Goal: Transaction & Acquisition: Purchase product/service

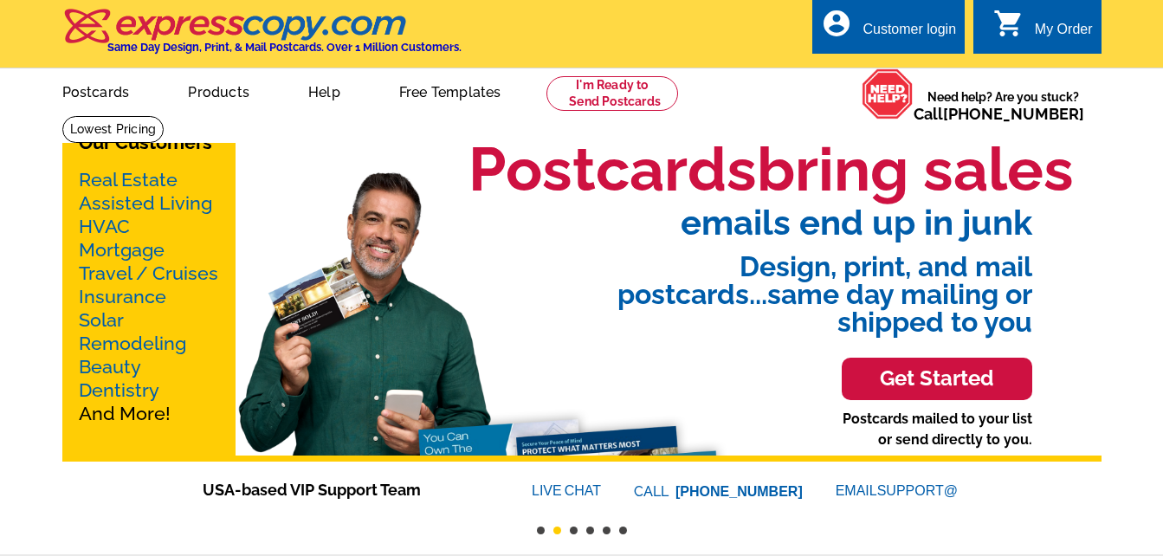
click at [709, 317] on span "Design, print, and mail postcards...same day mailing or shipped to you" at bounding box center [729, 288] width 605 height 96
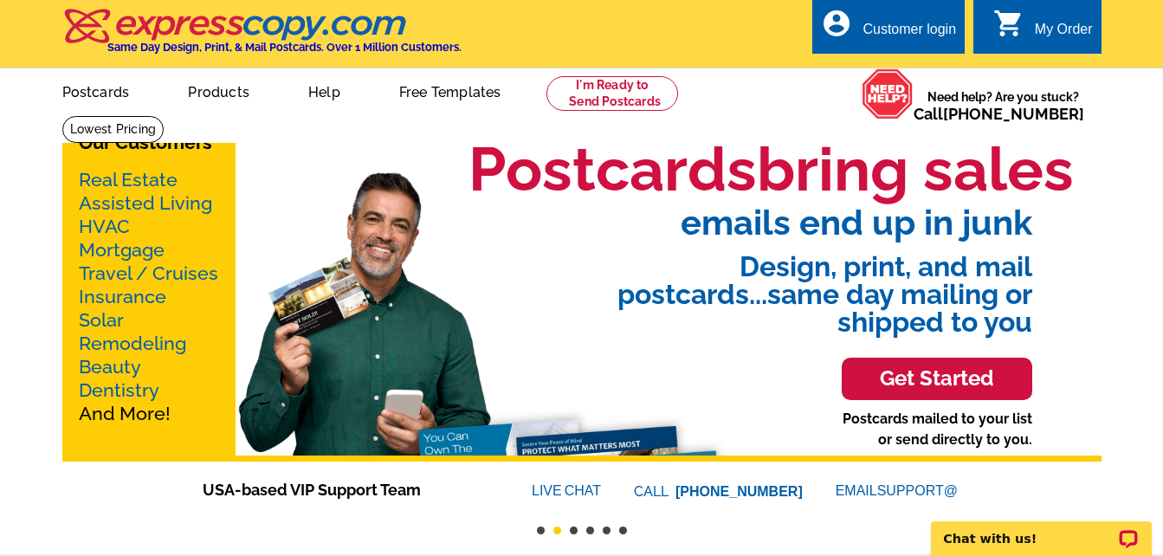
click at [129, 177] on link "Real Estate" at bounding box center [128, 180] width 99 height 22
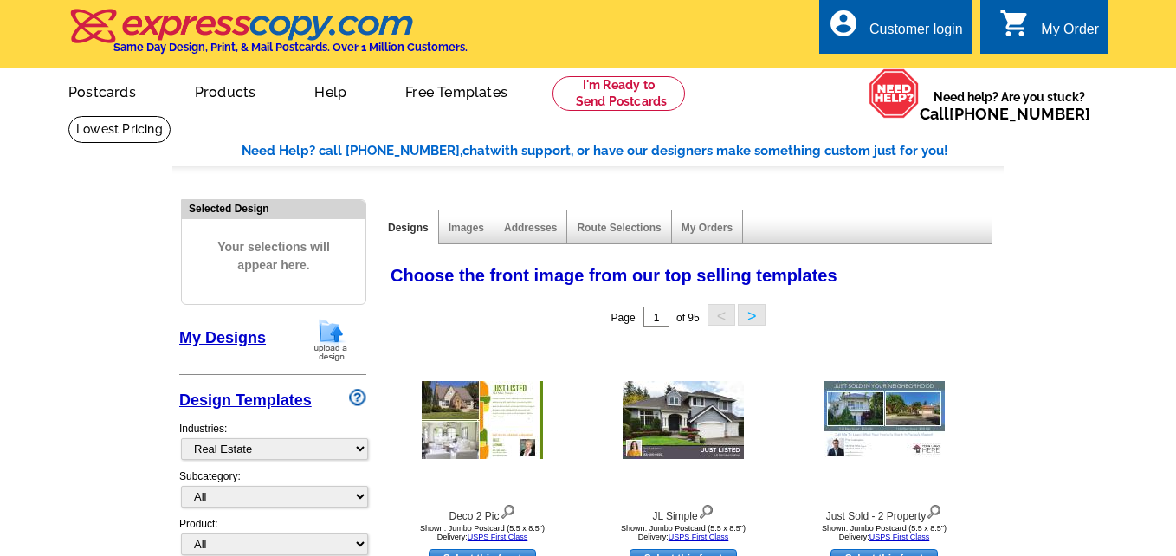
select select "785"
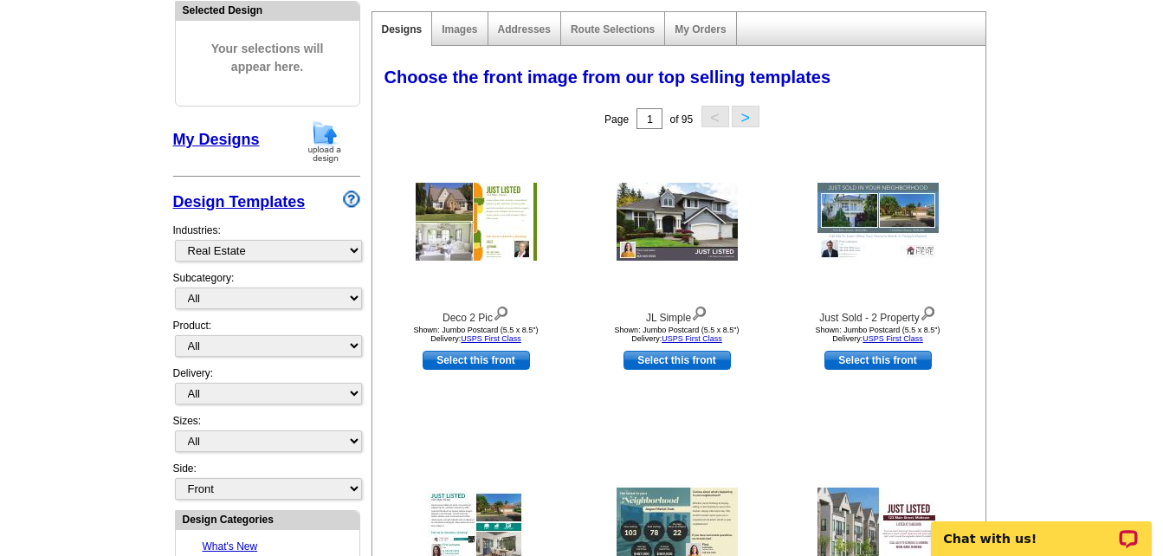
scroll to position [208, 0]
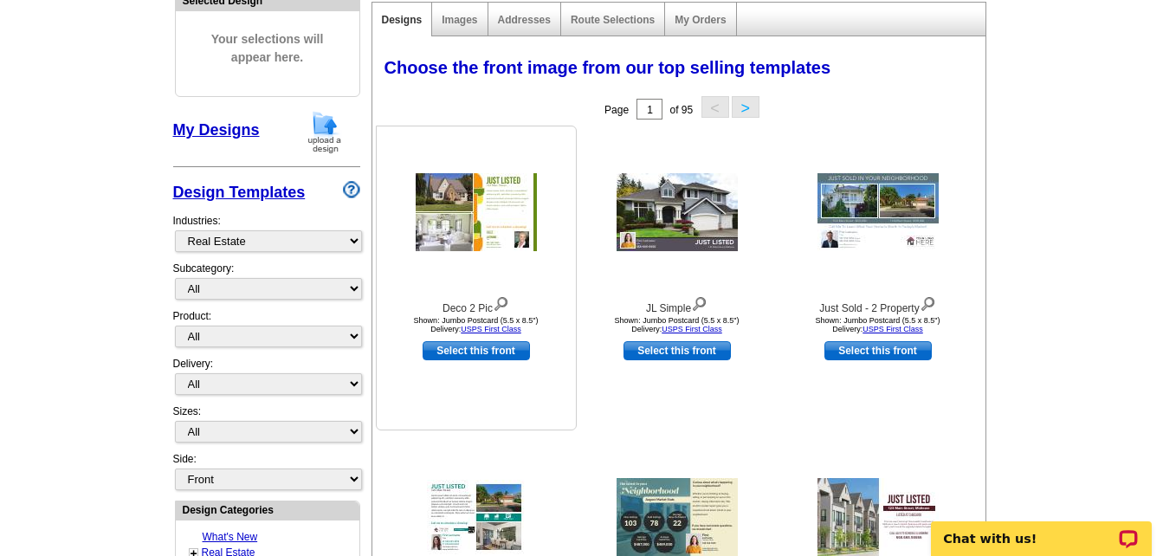
click at [488, 240] on img at bounding box center [476, 212] width 121 height 78
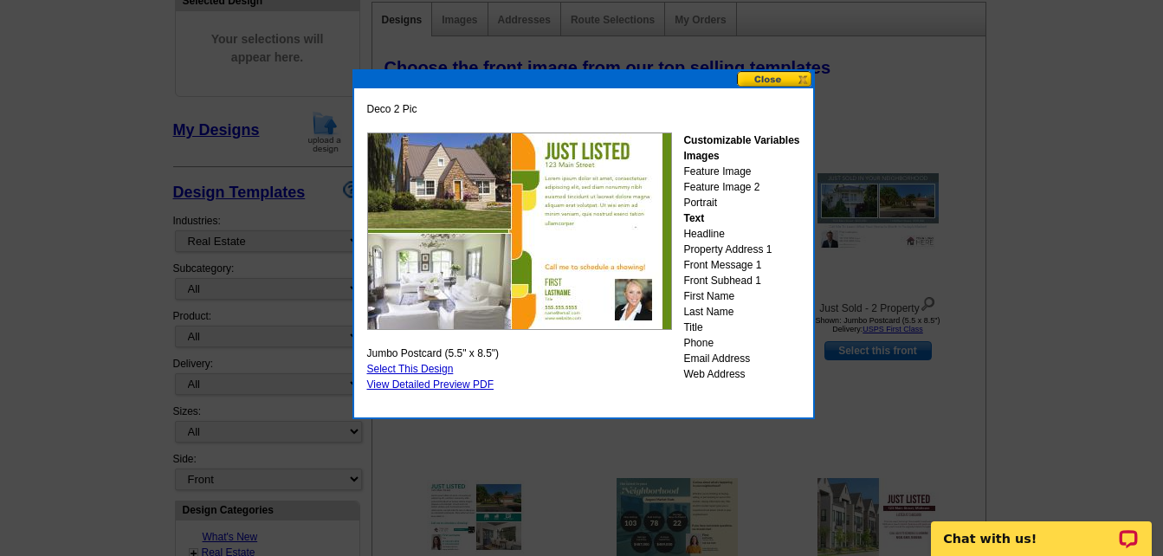
click at [407, 369] on link "Select This Design" at bounding box center [410, 369] width 87 height 12
select select "2"
select select "back"
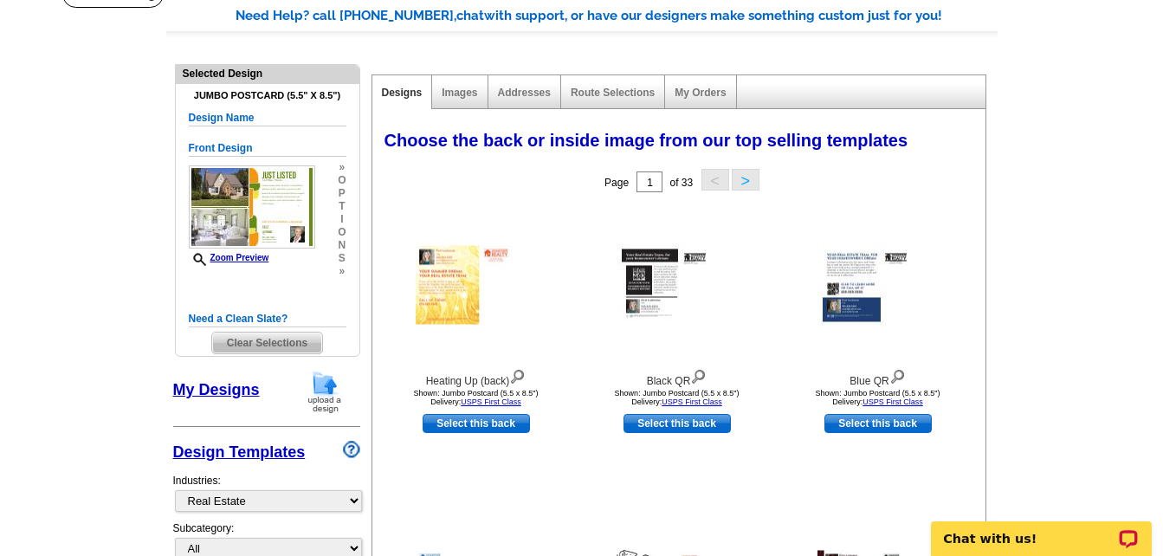
scroll to position [141, 0]
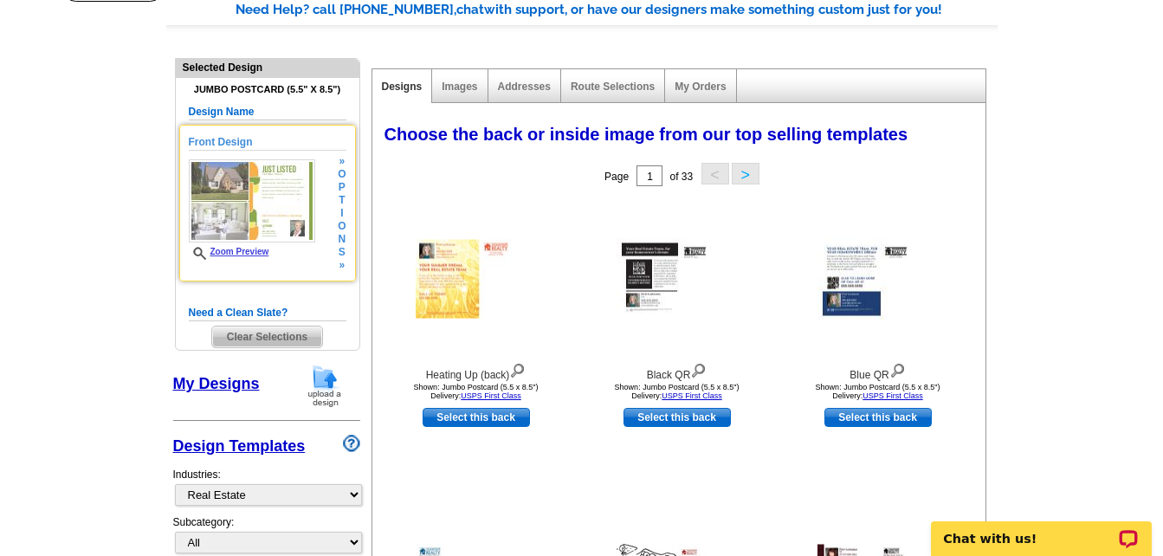
click at [263, 192] on img at bounding box center [252, 200] width 126 height 83
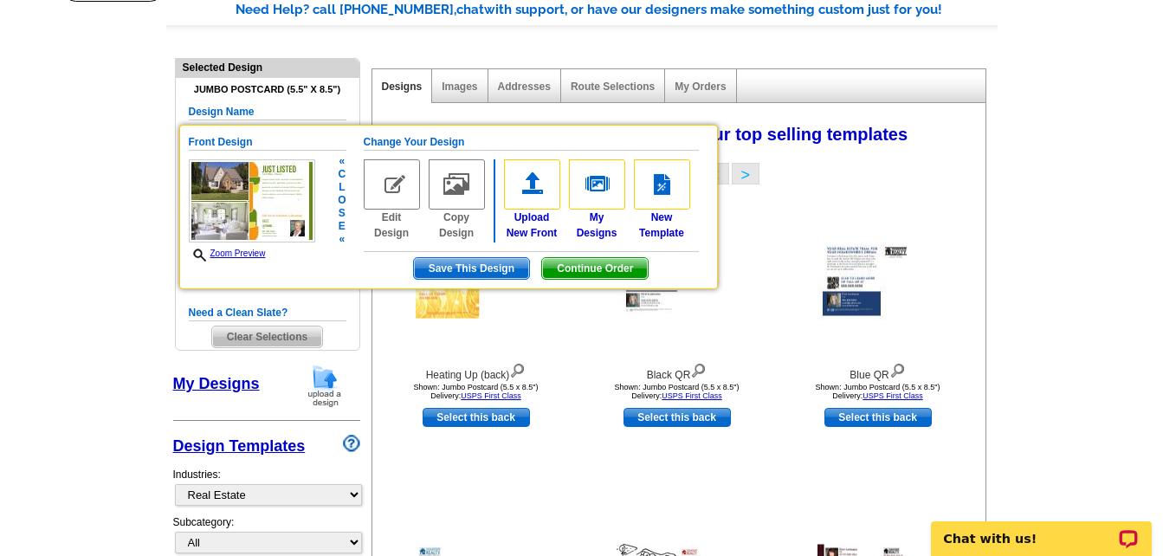
click at [263, 192] on img at bounding box center [252, 200] width 126 height 83
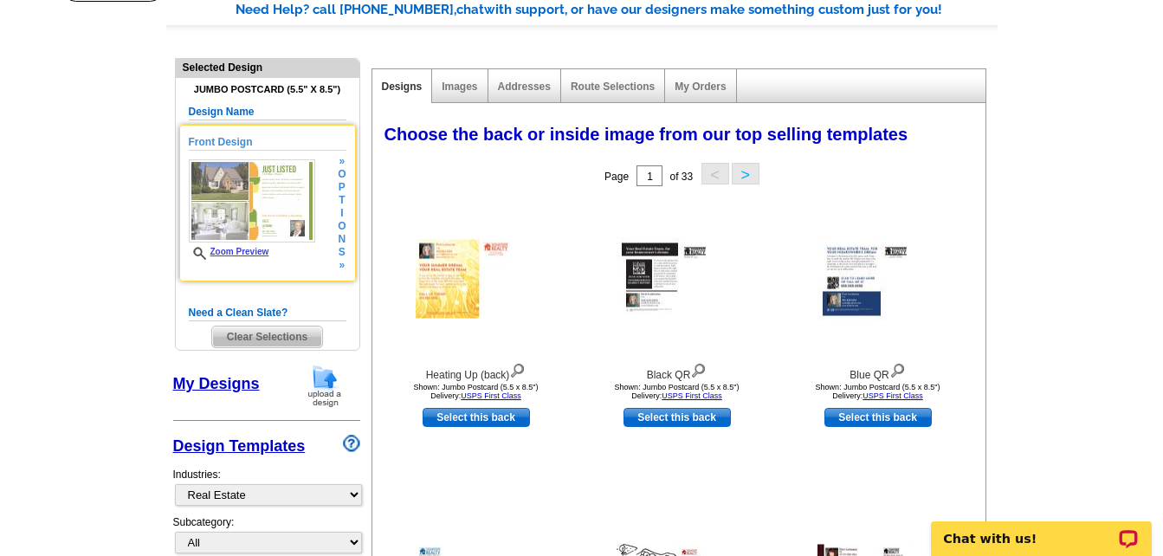
click at [320, 198] on div "Front Design Zoom Preview » o p t i o n s »" at bounding box center [268, 203] width 158 height 138
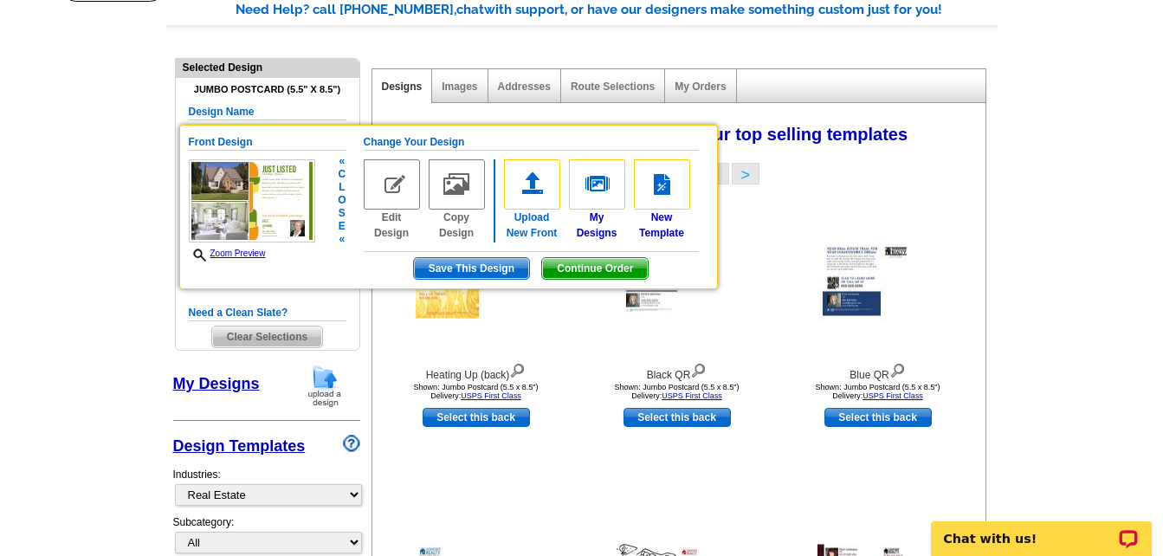
click at [525, 182] on img at bounding box center [532, 184] width 56 height 50
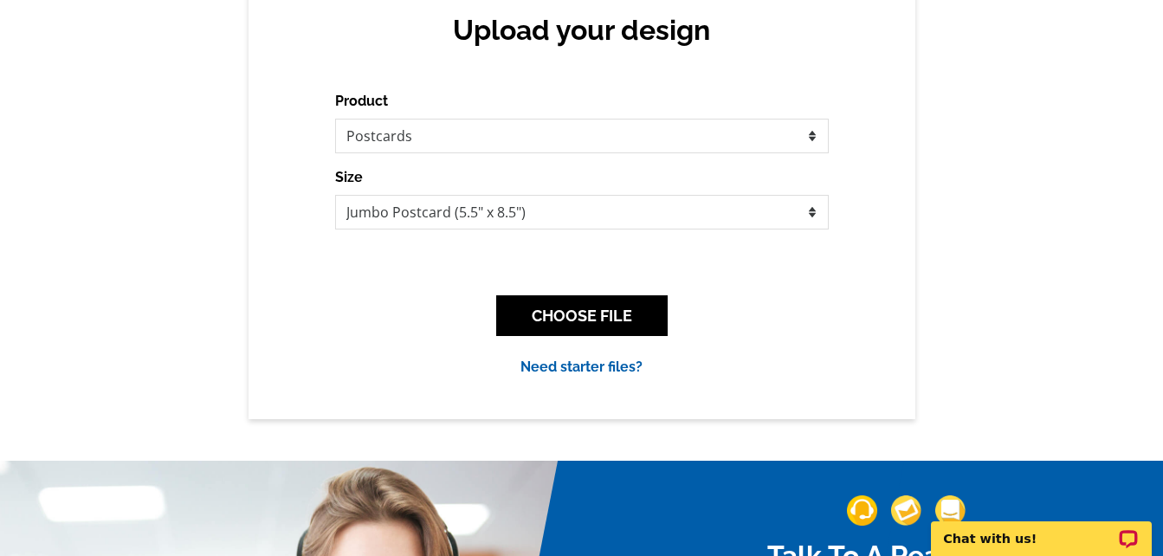
scroll to position [193, 0]
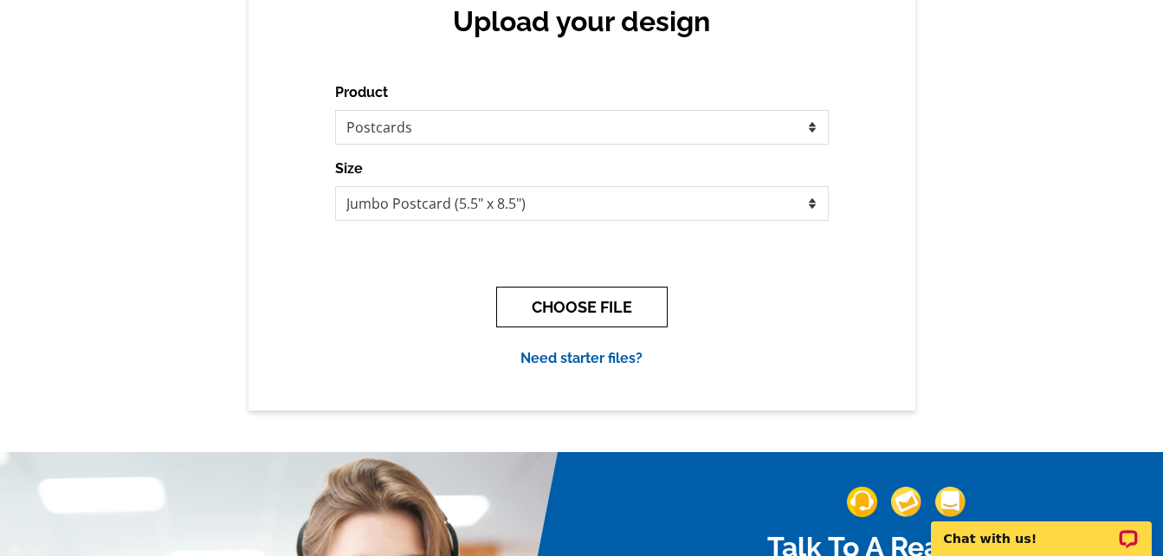
click at [585, 299] on button "CHOOSE FILE" at bounding box center [581, 307] width 171 height 41
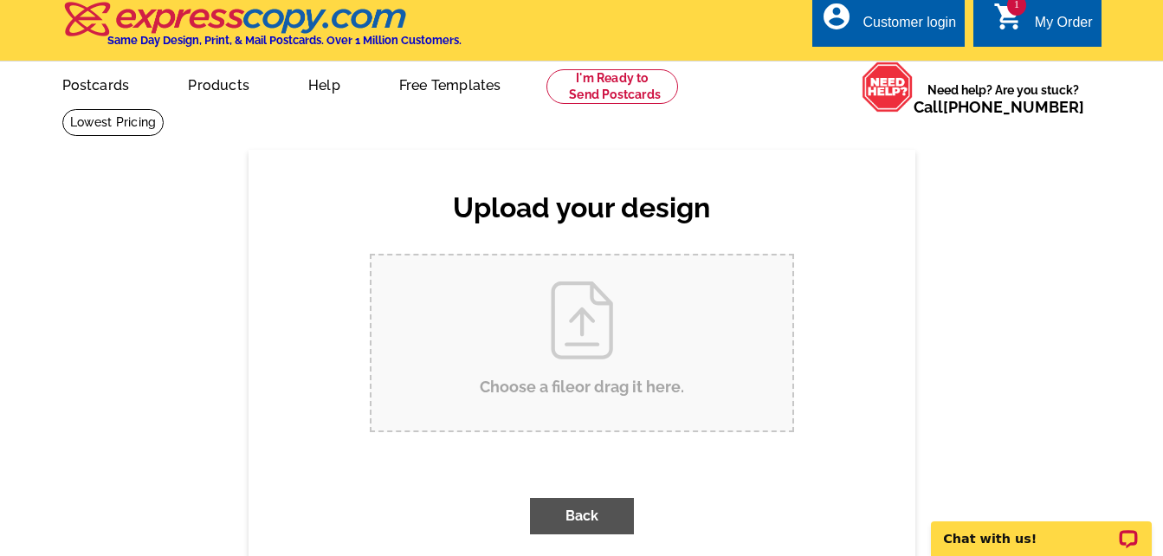
scroll to position [0, 0]
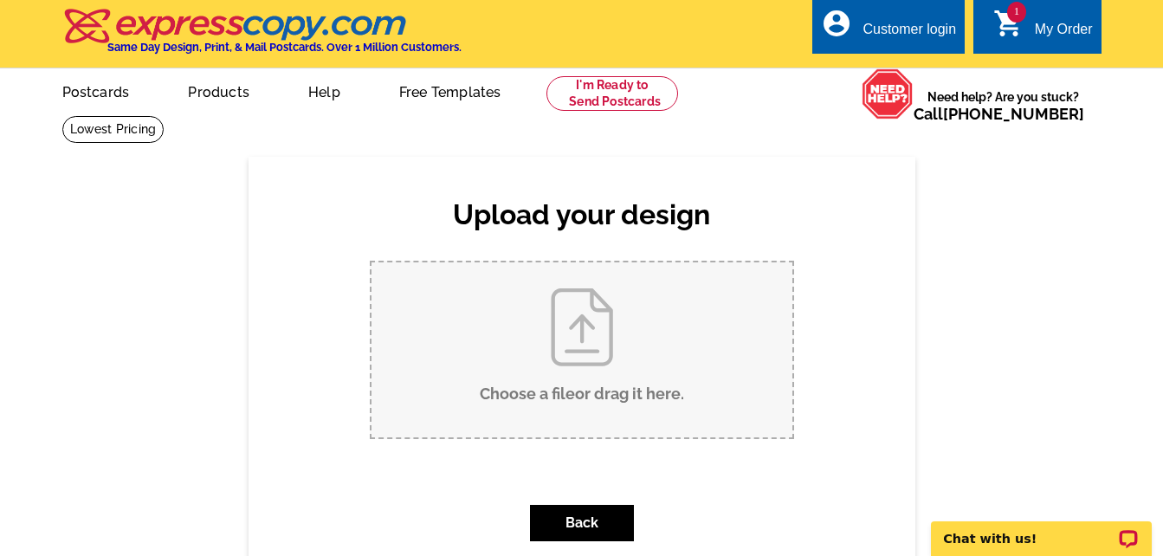
click at [570, 338] on input "Choose a file or drag it here ." at bounding box center [581, 349] width 421 height 175
type input "C:\fakepath\100 E 3rd St- Just sold-1.jpg"
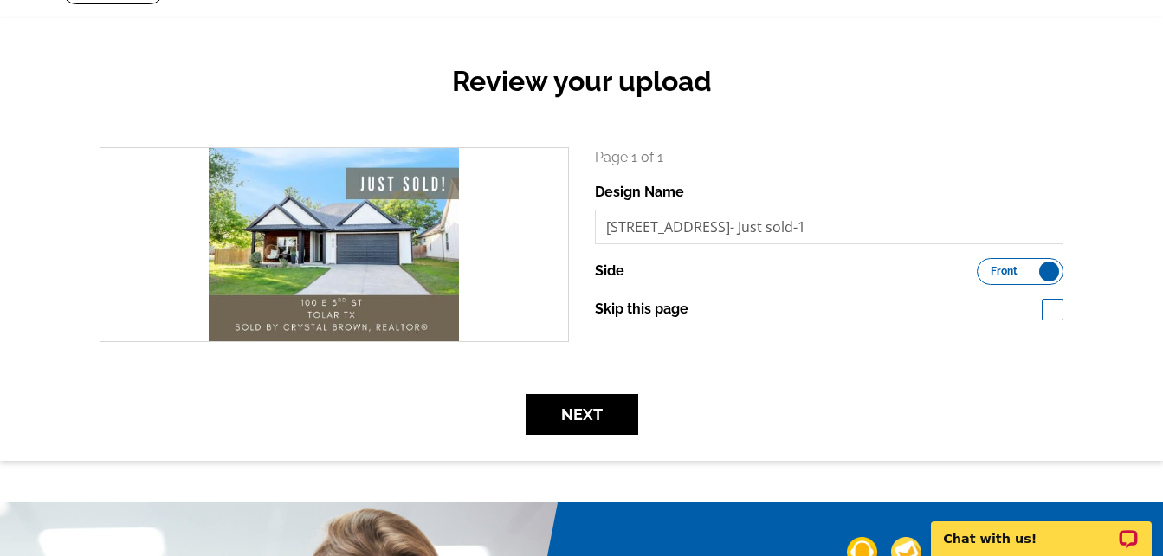
scroll to position [173, 0]
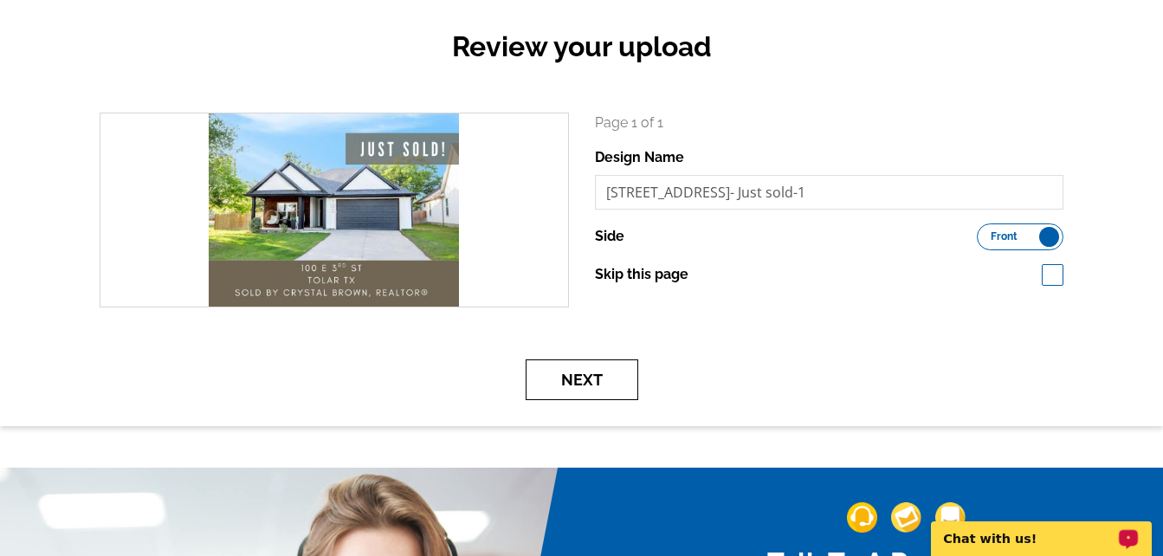
click at [583, 373] on button "Next" at bounding box center [581, 379] width 113 height 41
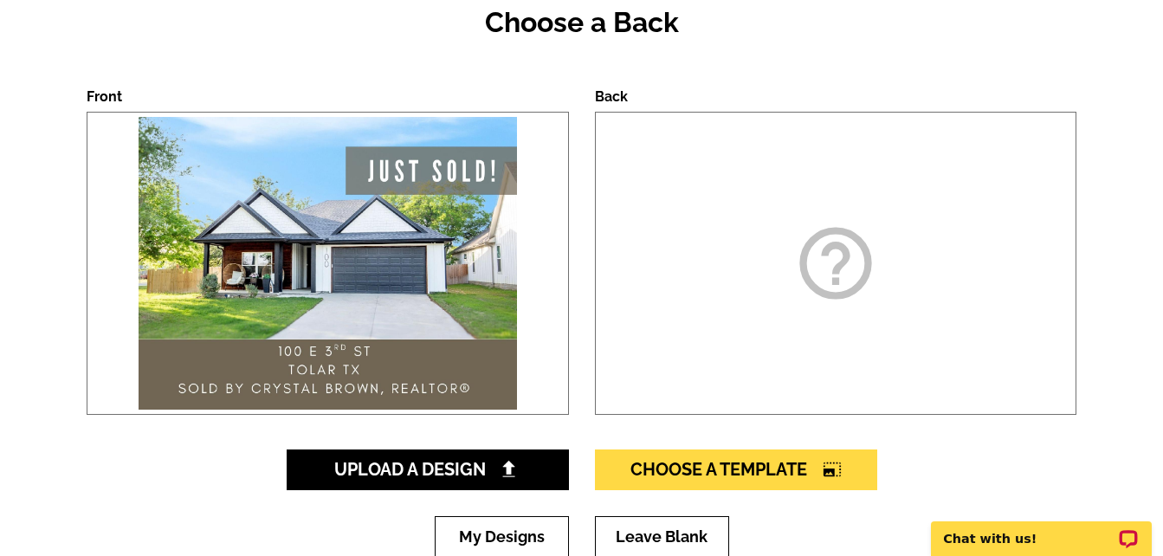
scroll to position [208, 0]
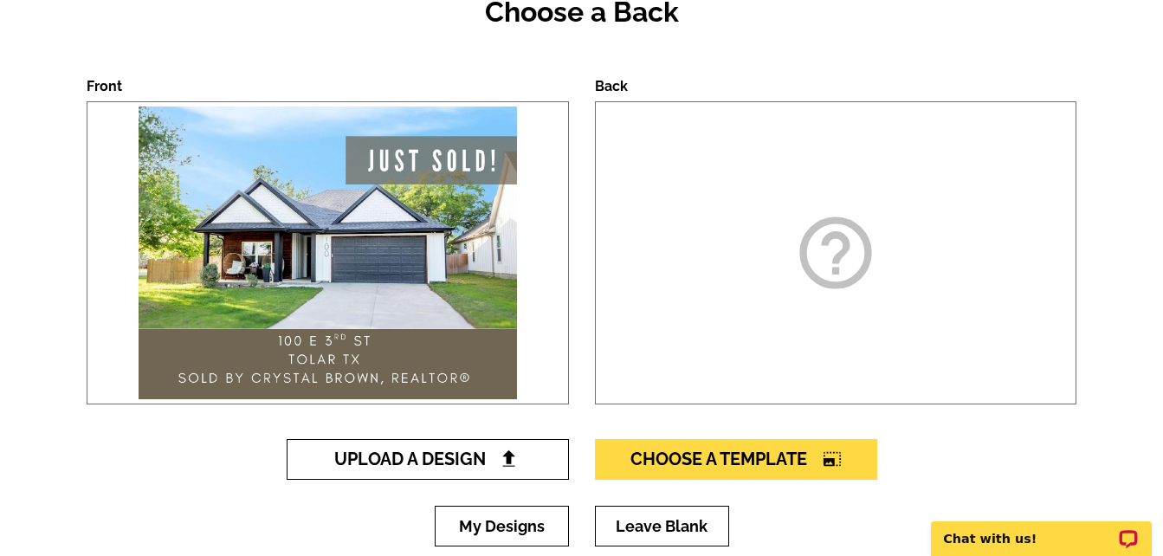
click at [431, 464] on span "Upload A Design" at bounding box center [427, 458] width 186 height 21
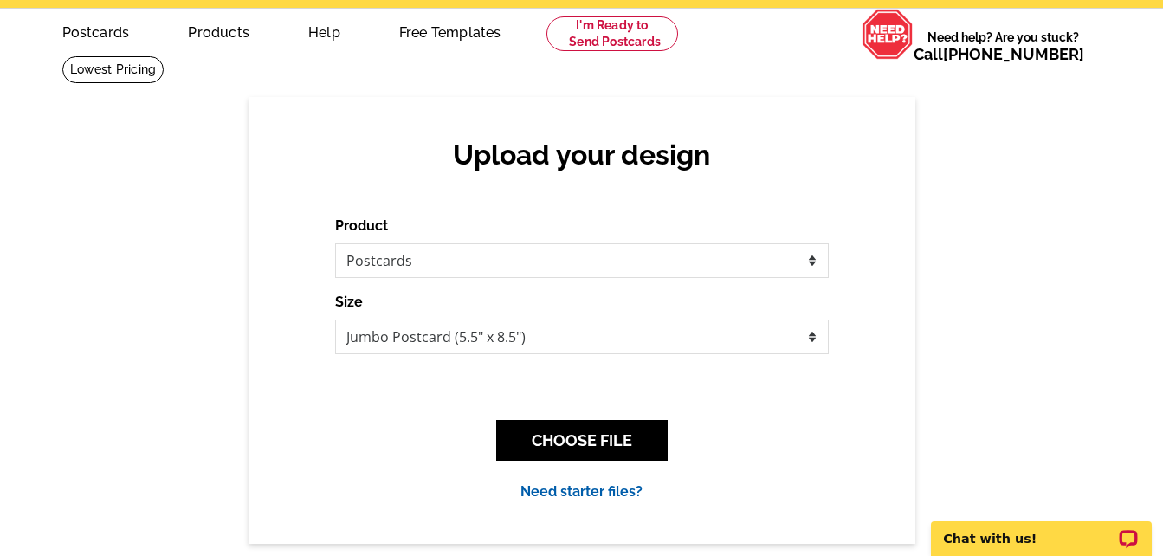
scroll to position [69, 0]
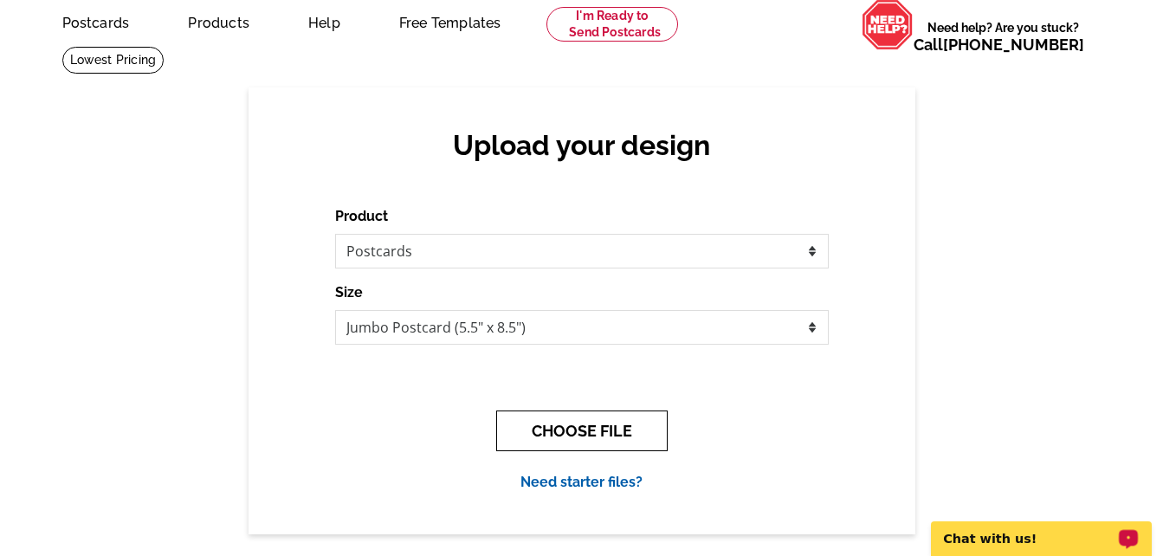
click at [603, 432] on button "CHOOSE FILE" at bounding box center [581, 430] width 171 height 41
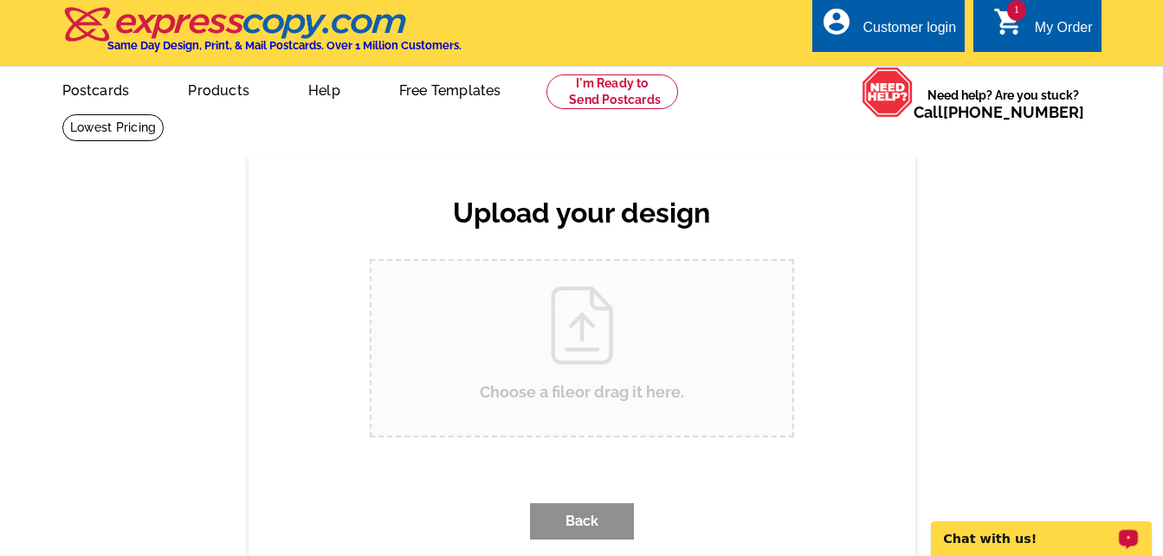
scroll to position [0, 0]
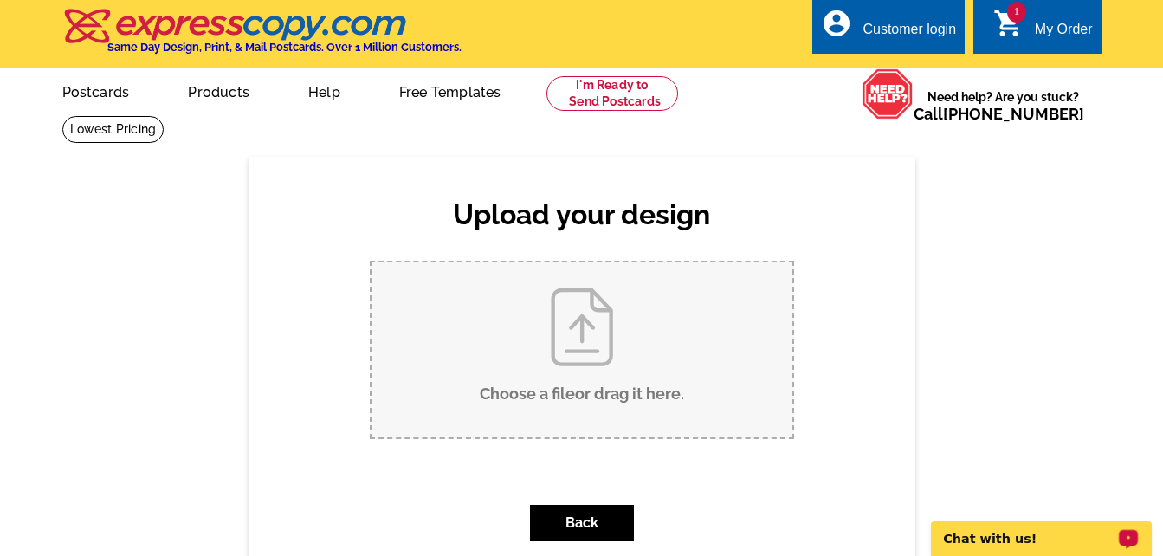
click at [581, 353] on input "Choose a file or drag it here ." at bounding box center [581, 349] width 421 height 175
type input "C:\fakepath\100 E 3rd St-Just sold-2.jpg"
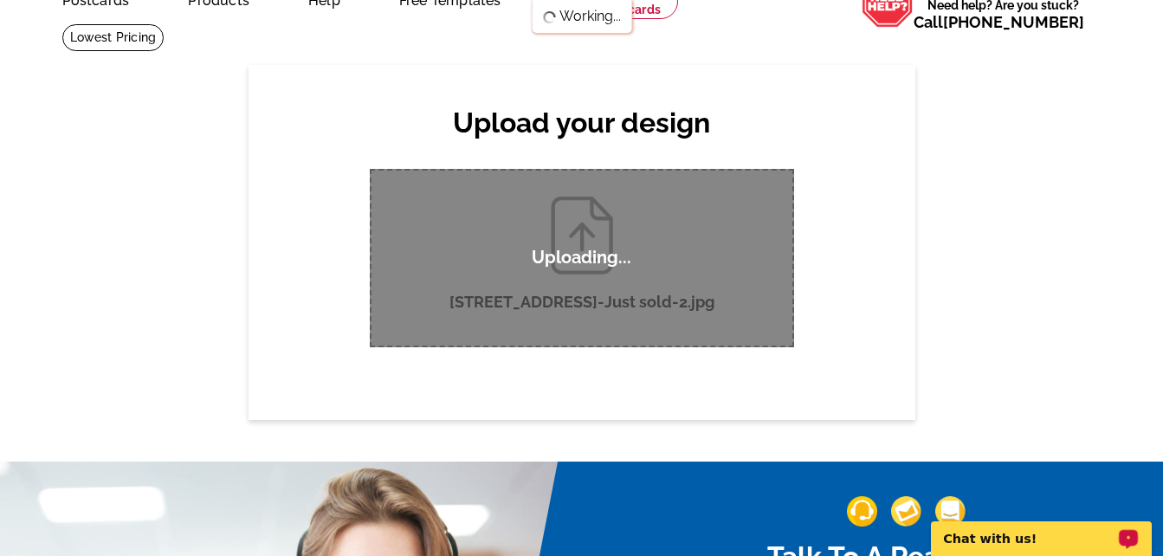
scroll to position [93, 0]
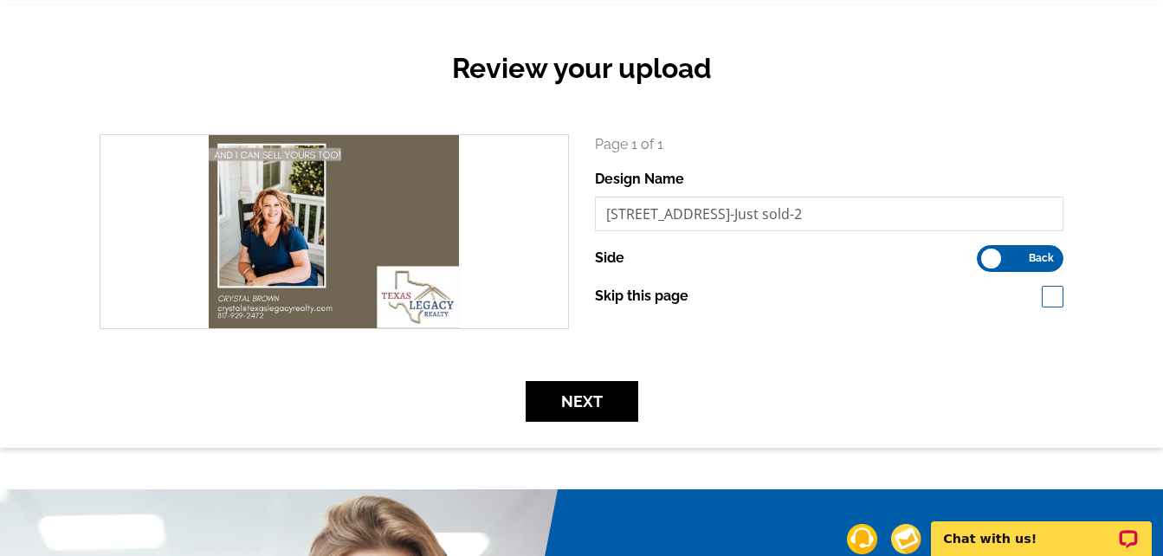
scroll to position [182, 0]
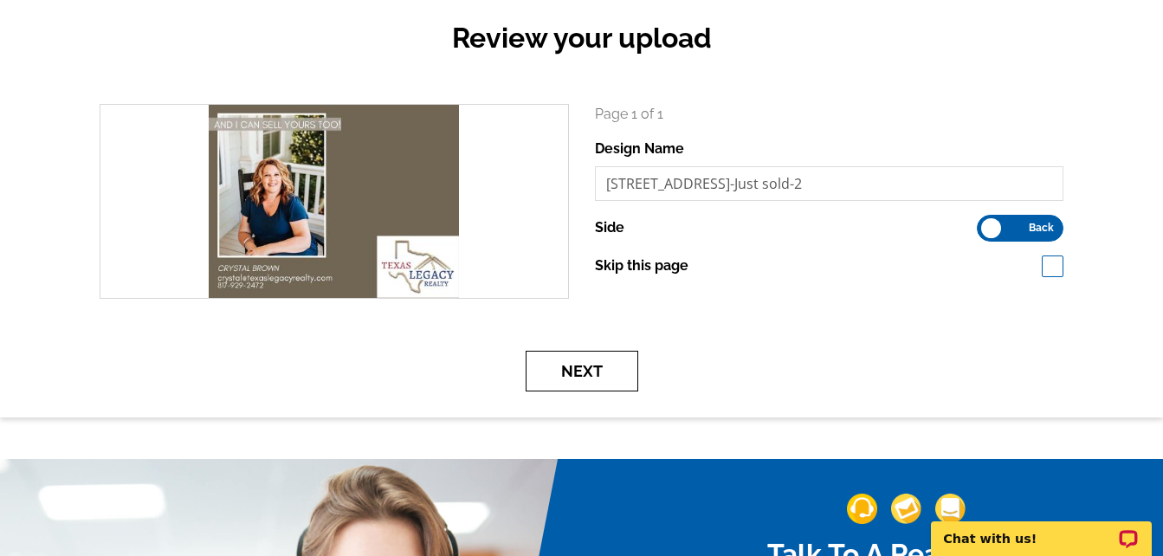
click at [560, 371] on button "Next" at bounding box center [581, 371] width 113 height 41
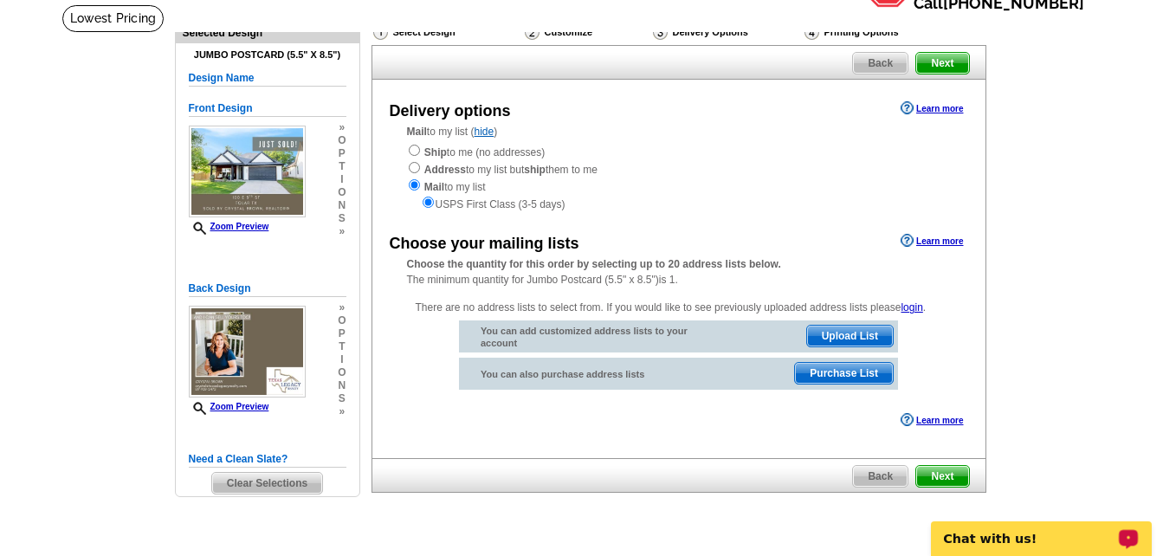
scroll to position [114, 0]
